Goal: Task Accomplishment & Management: Manage account settings

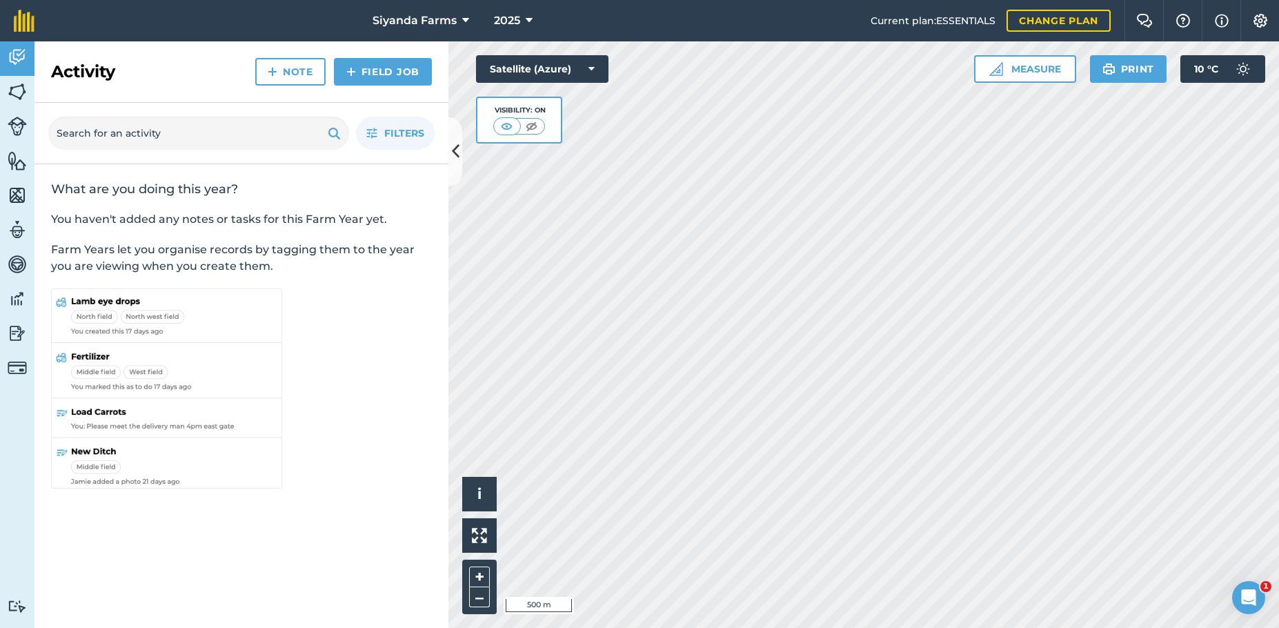
click at [19, 122] on img at bounding box center [17, 126] width 19 height 19
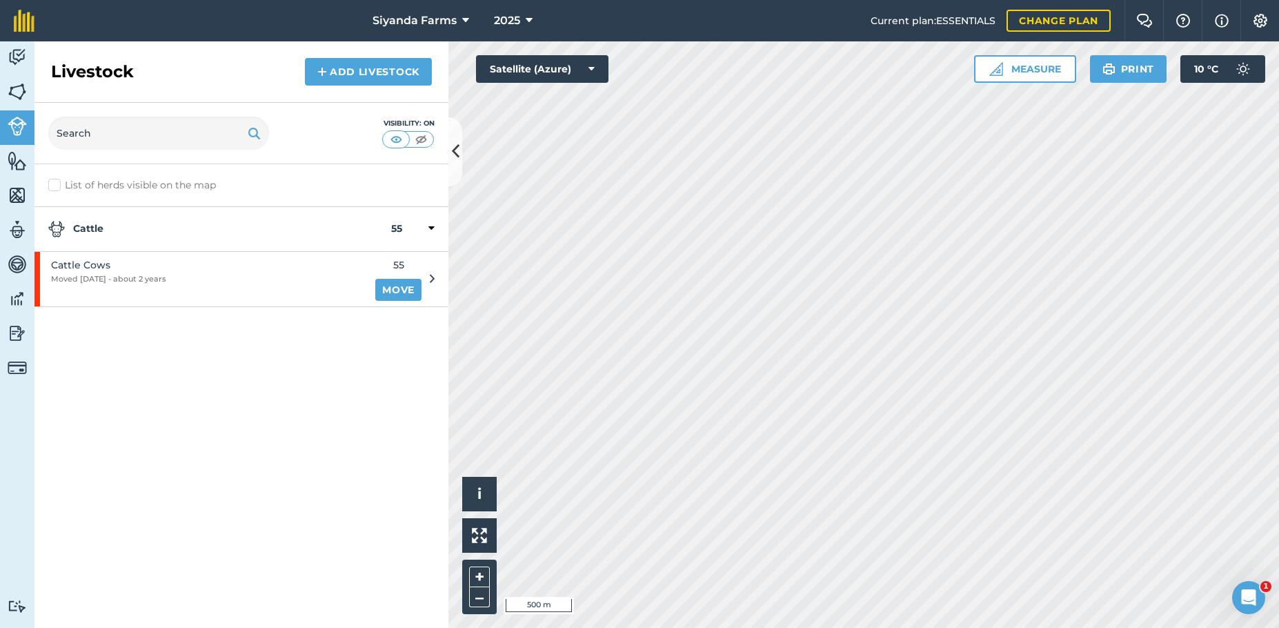
click at [424, 223] on div at bounding box center [418, 229] width 32 height 17
click at [428, 226] on div at bounding box center [418, 229] width 32 height 17
click at [395, 286] on link "Move" at bounding box center [398, 290] width 46 height 22
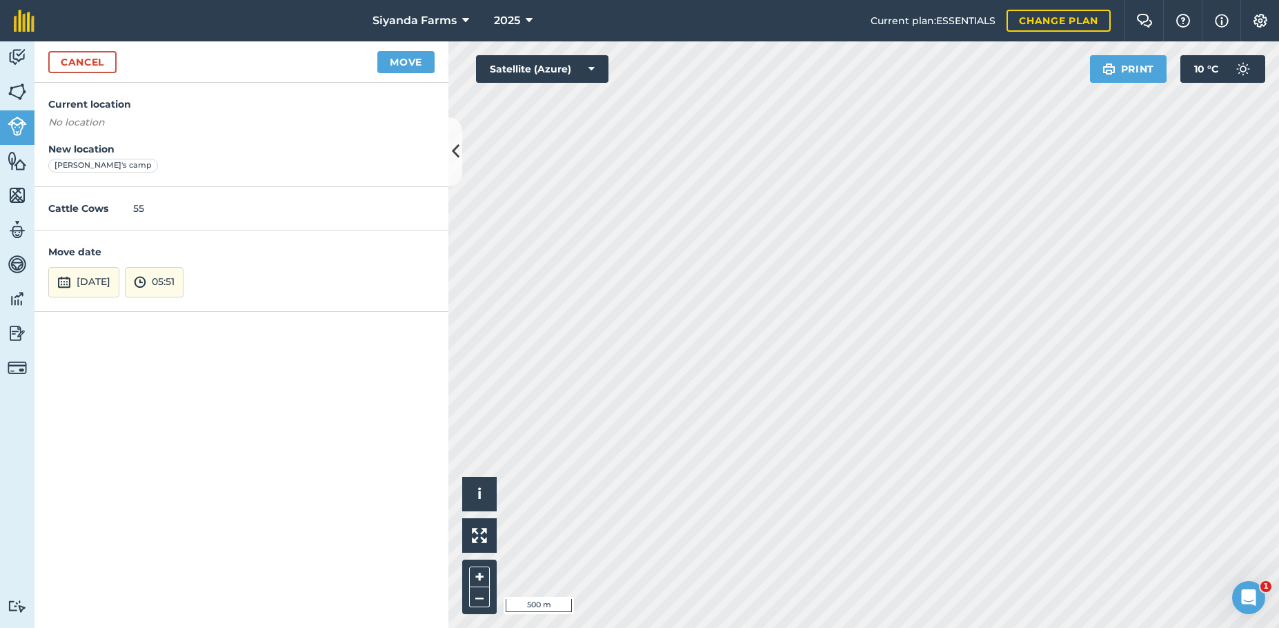
click at [15, 92] on img at bounding box center [17, 91] width 19 height 21
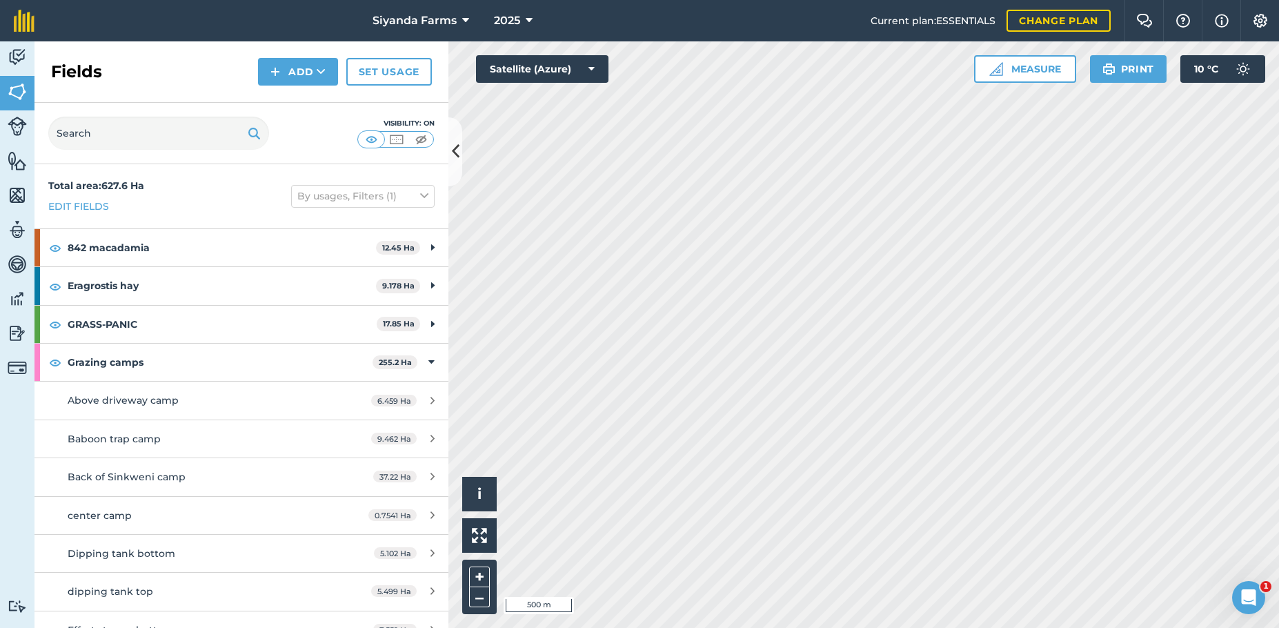
click at [12, 125] on img at bounding box center [17, 126] width 19 height 19
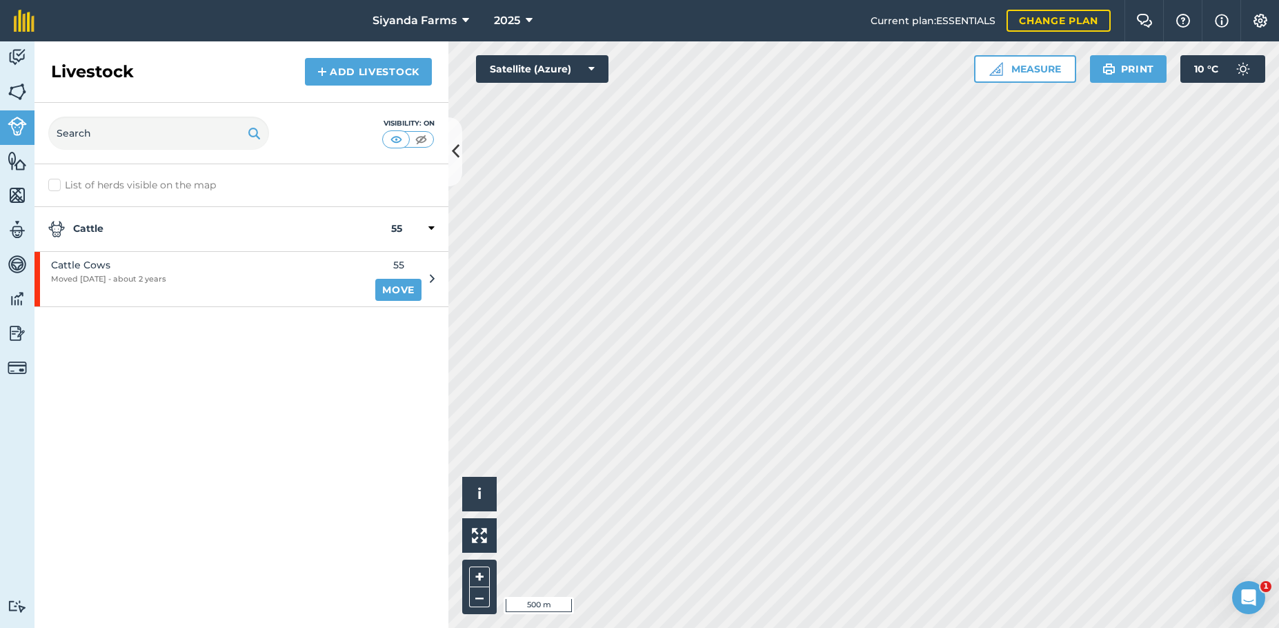
click at [94, 285] on div "Cattle Cows Moved 12/07/23 - about 2 years" at bounding box center [108, 279] width 115 height 54
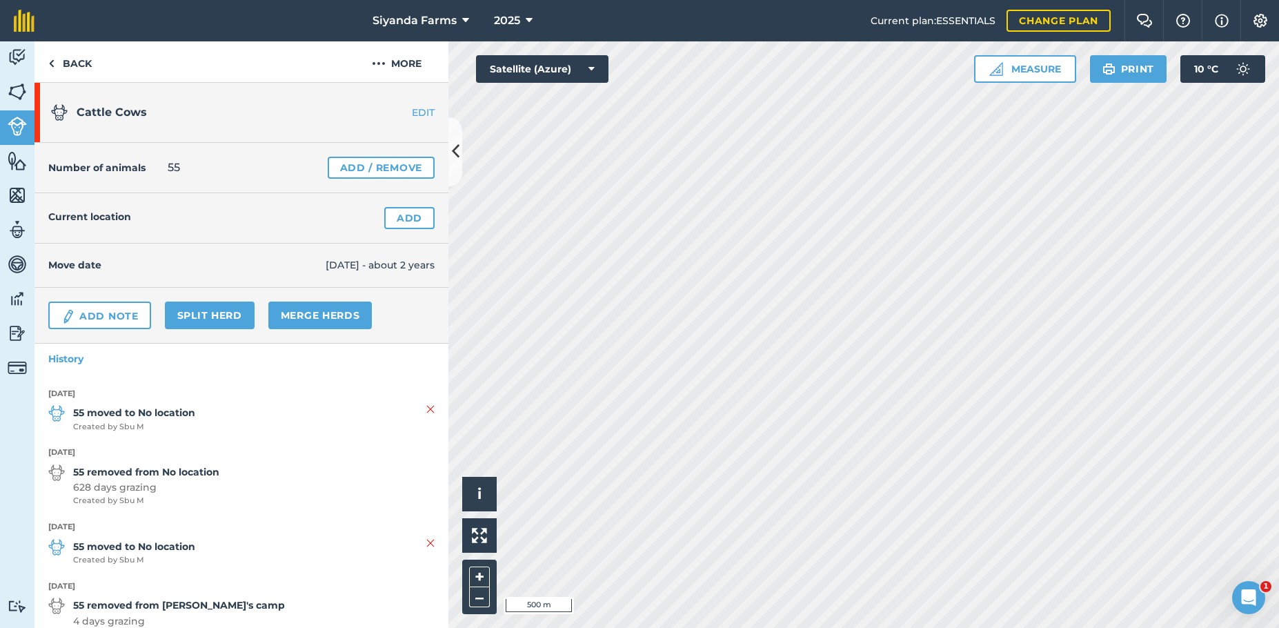
click at [401, 163] on link "Add / Remove" at bounding box center [381, 168] width 107 height 22
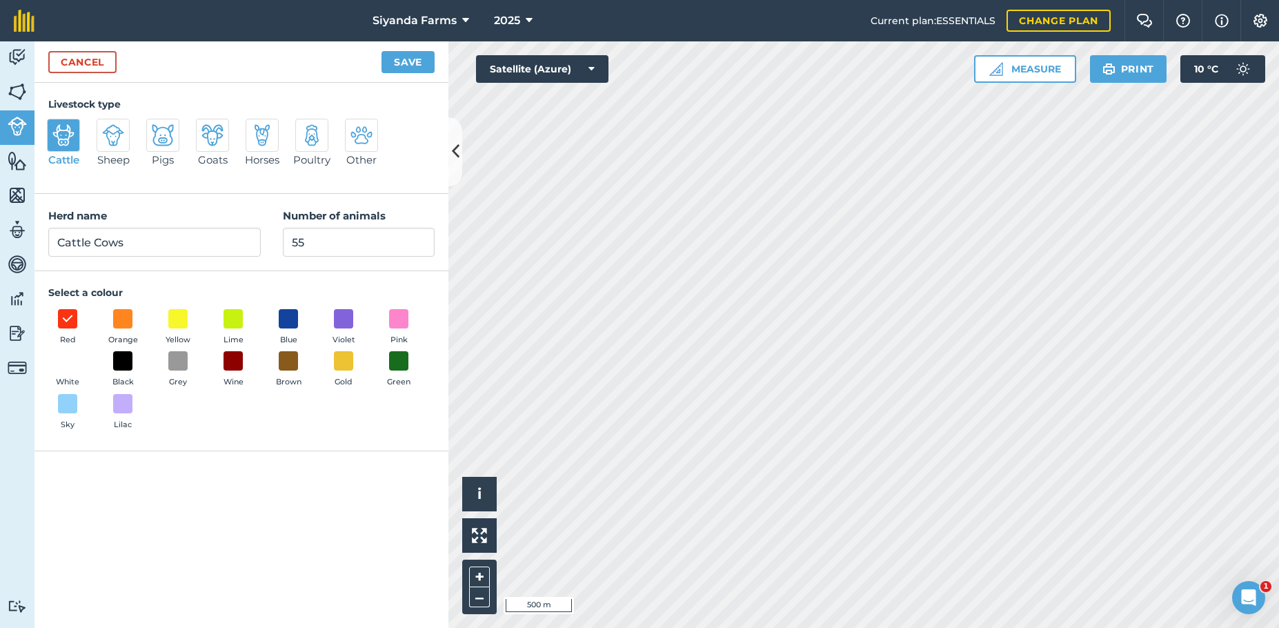
click at [82, 66] on link "Cancel" at bounding box center [82, 62] width 68 height 22
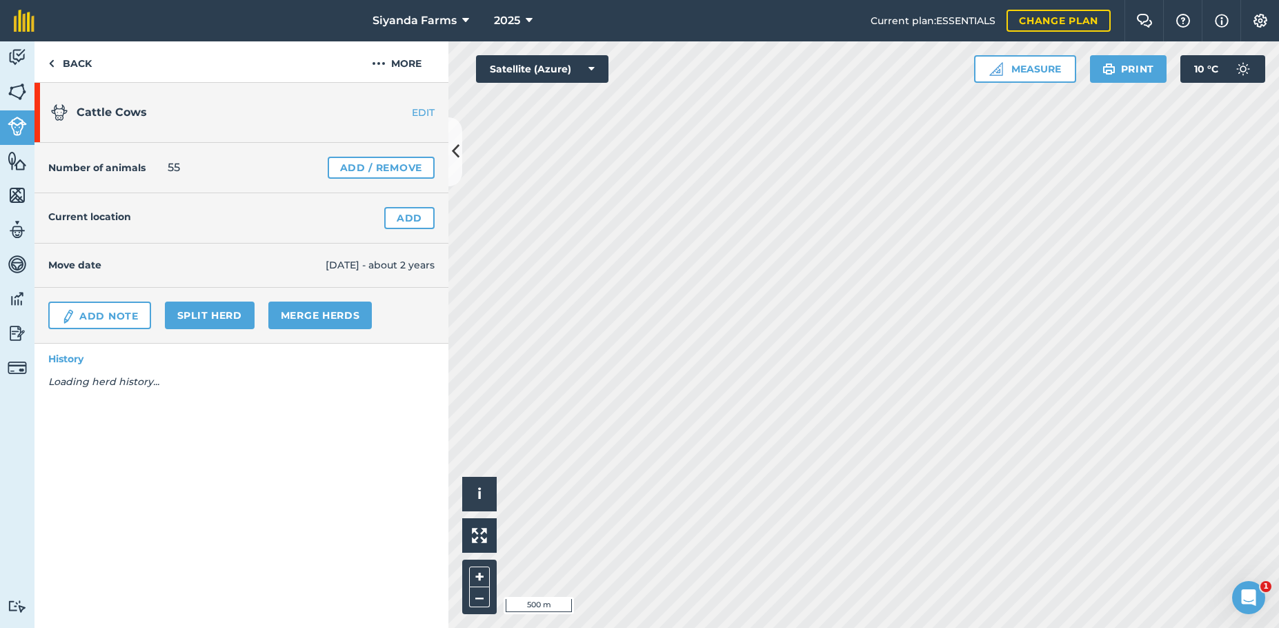
click at [17, 96] on img at bounding box center [17, 91] width 19 height 21
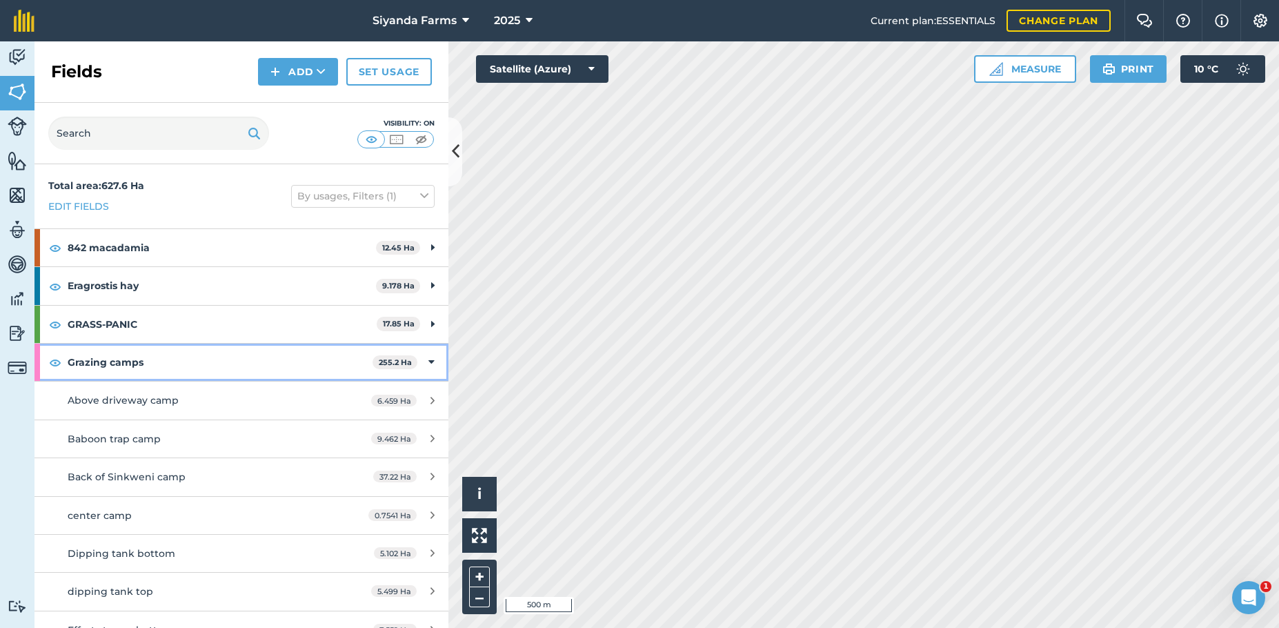
click at [429, 356] on icon at bounding box center [431, 362] width 6 height 15
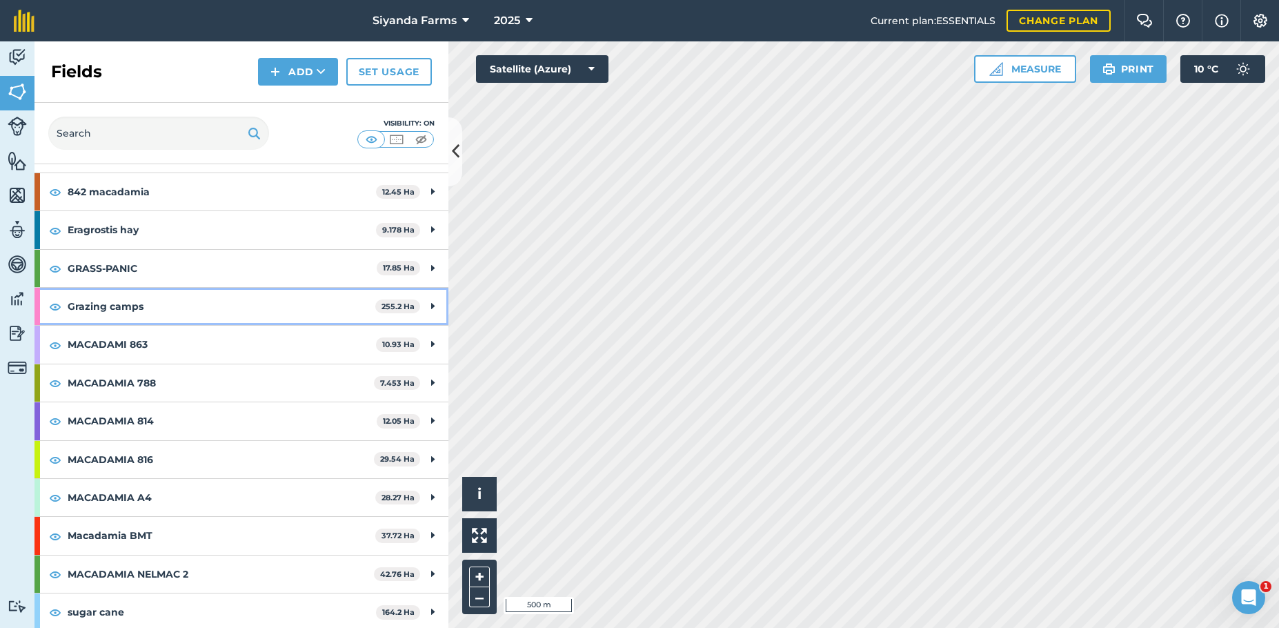
scroll to position [55, 0]
